Goal: Transaction & Acquisition: Purchase product/service

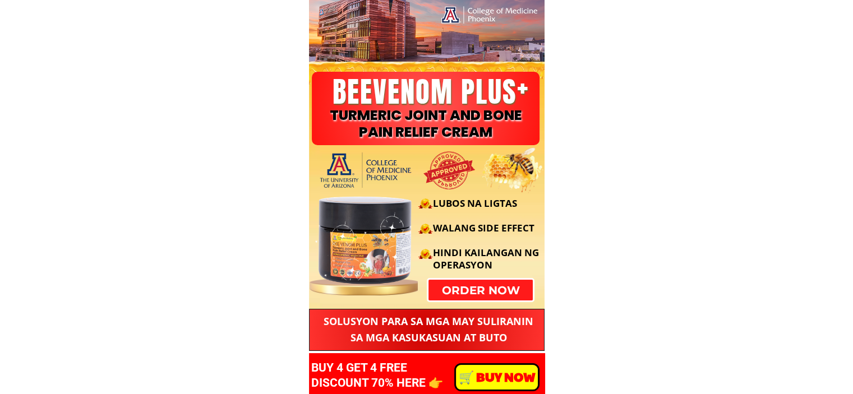
click at [493, 375] on p "️🛒 BUY NOW" at bounding box center [497, 377] width 82 height 25
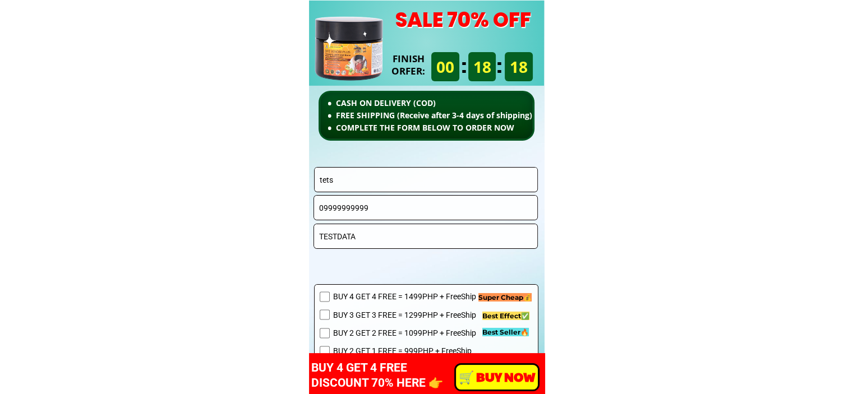
click at [411, 182] on input "tets" at bounding box center [426, 180] width 219 height 24
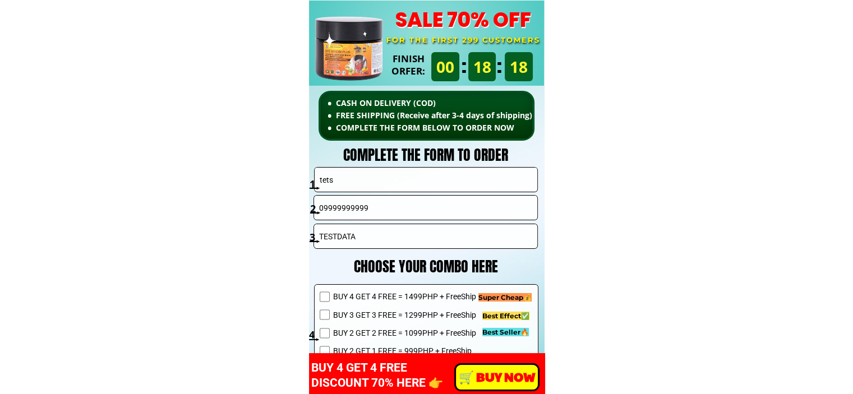
paste input "[PERSON_NAME]"
type input "[PERSON_NAME]"
click at [442, 215] on input "09999999999" at bounding box center [425, 208] width 219 height 24
paste input "08 813 0431"
click at [356, 209] on input "0908 813 0431" at bounding box center [425, 208] width 219 height 24
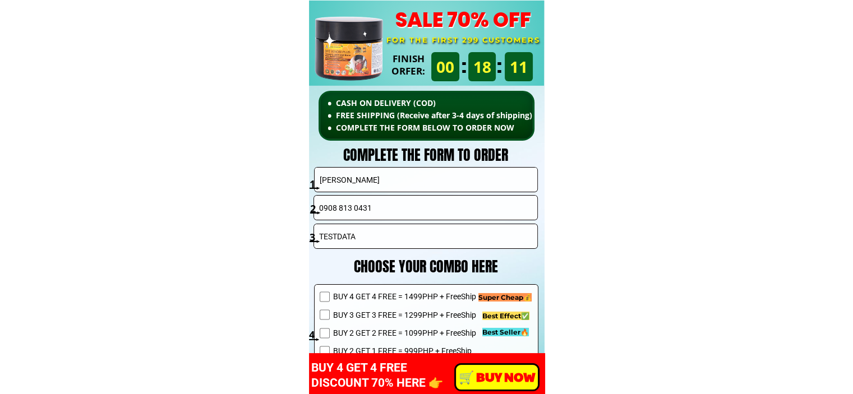
click at [356, 209] on input "0908 813 0431" at bounding box center [425, 208] width 219 height 24
click at [355, 207] on input "0908 813 0431" at bounding box center [425, 208] width 219 height 24
click at [354, 207] on input "0908 813 0431" at bounding box center [425, 208] width 219 height 24
click at [336, 209] on input "0908 8130431" at bounding box center [425, 208] width 219 height 24
type input "09088130431"
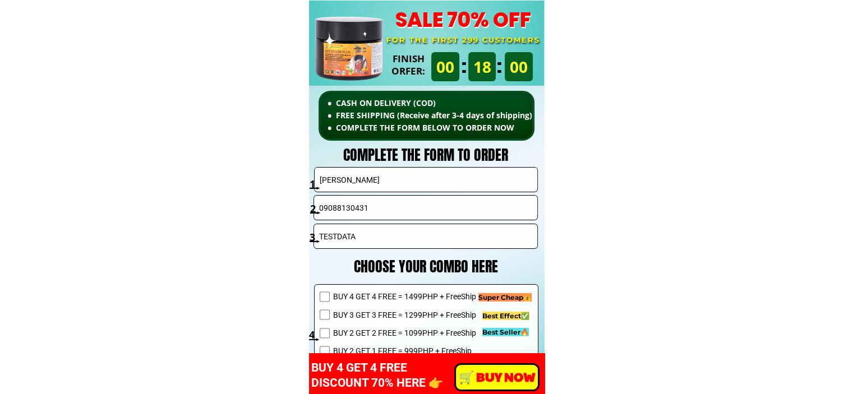
click at [488, 233] on input "TESTDATA" at bounding box center [425, 236] width 219 height 24
paste input "Rad blgy 3rd floor of Security Bank Blumentrit st brgy Tinago"
type input "Rad blgy 3rd floor of Security Bank Blumentrit st brgy Tinago"
click at [386, 294] on span "BUY 4 GET 4 FREE = 1499PHP + FreeShip" at bounding box center [416, 296] width 168 height 12
checkbox input "true"
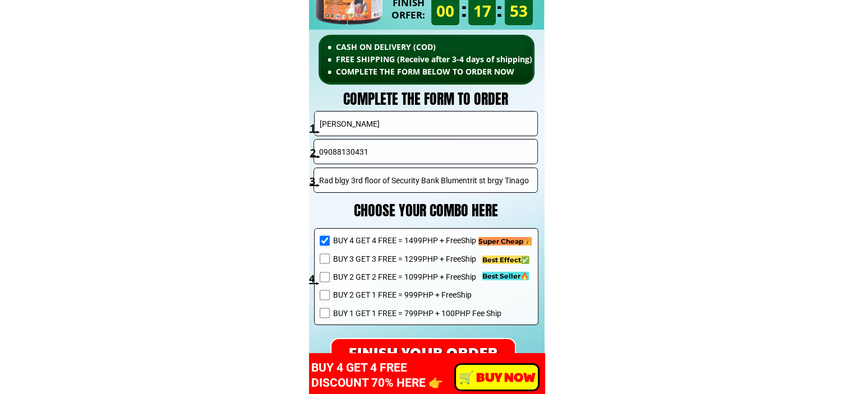
scroll to position [8068, 0]
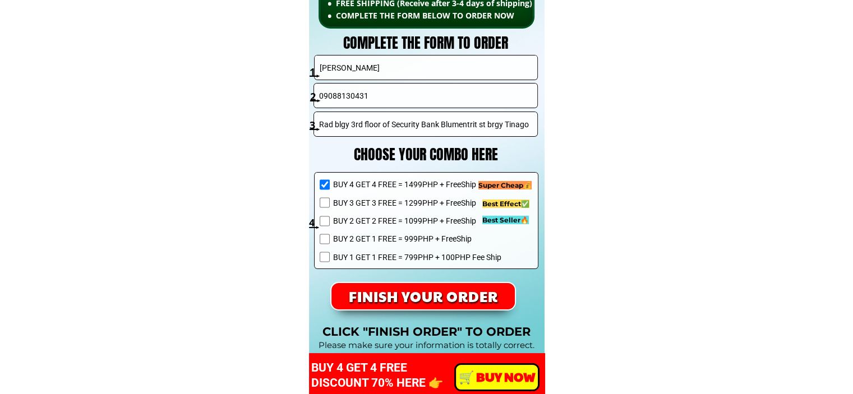
click at [452, 293] on p "FINISH YOUR ORDER" at bounding box center [423, 296] width 184 height 26
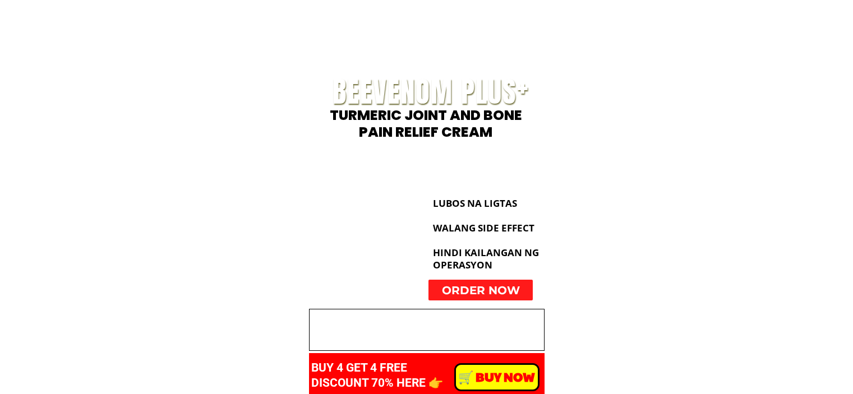
scroll to position [8068, 0]
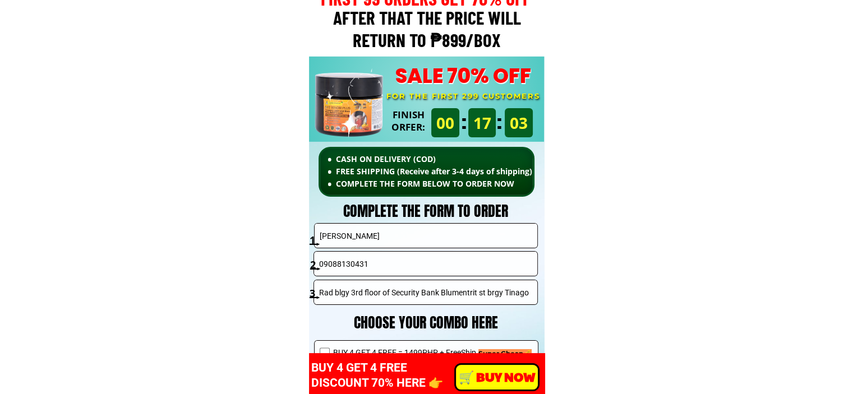
scroll to position [7731, 0]
